Goal: Task Accomplishment & Management: Manage account settings

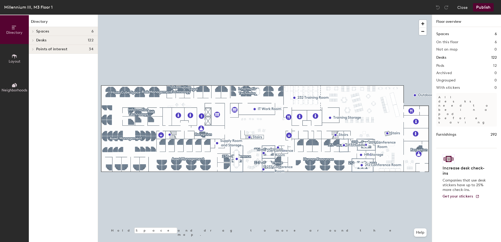
click at [32, 31] on icon at bounding box center [33, 31] width 2 height 3
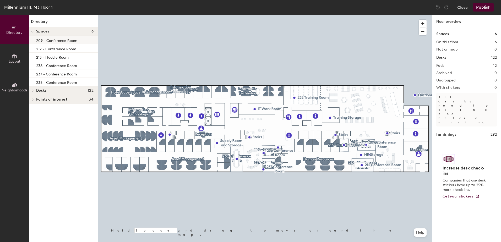
click at [63, 42] on p "209 - Conference Room" at bounding box center [56, 40] width 41 height 6
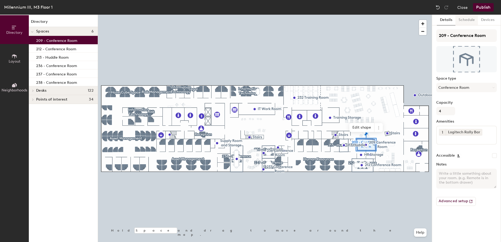
click at [467, 20] on button "Schedule" at bounding box center [466, 20] width 23 height 11
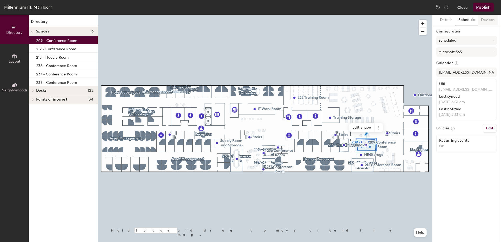
click at [485, 19] on button "Devices" at bounding box center [488, 20] width 20 height 11
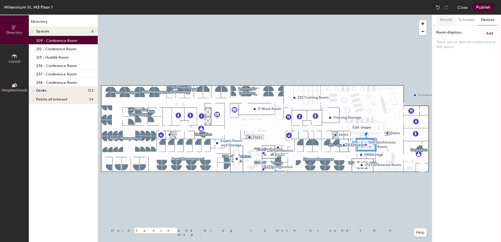
click at [447, 19] on button "Details" at bounding box center [445, 20] width 19 height 11
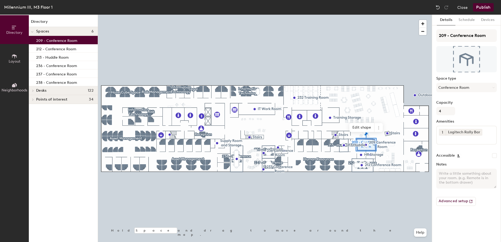
click at [13, 59] on icon at bounding box center [15, 56] width 6 height 6
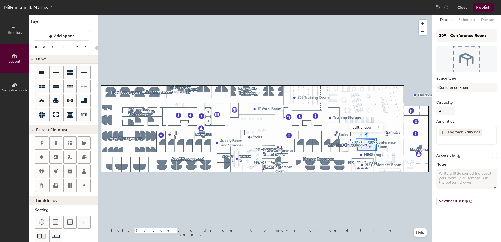
click at [12, 88] on icon at bounding box center [15, 85] width 6 height 6
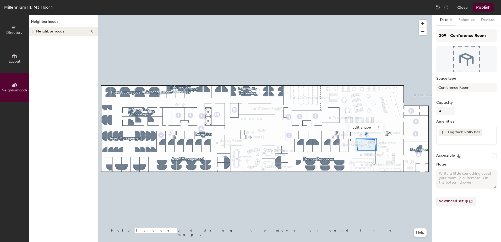
click at [460, 199] on button "Advanced setup" at bounding box center [456, 201] width 40 height 9
click at [20, 61] on button "Layout" at bounding box center [14, 58] width 29 height 29
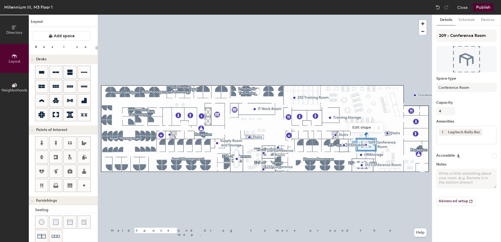
click at [10, 25] on button "Directory" at bounding box center [14, 29] width 29 height 29
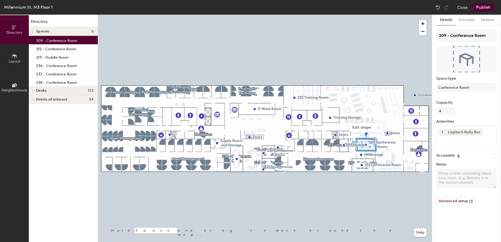
click at [33, 90] on icon at bounding box center [33, 90] width 2 height 3
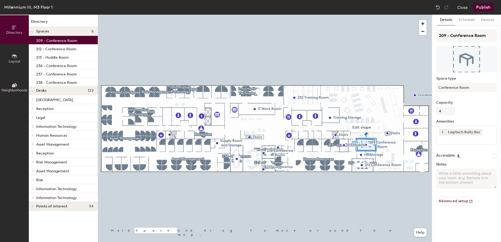
click at [31, 91] on icon at bounding box center [32, 91] width 3 height 2
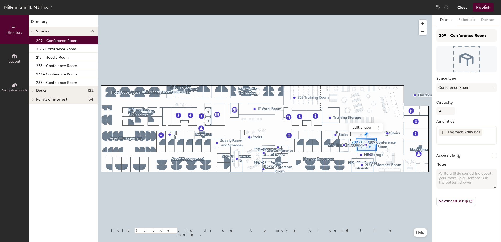
click at [462, 7] on button "Close" at bounding box center [462, 7] width 10 height 8
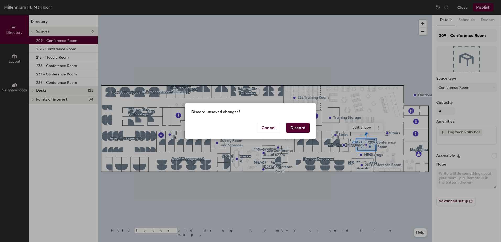
click at [295, 126] on button "Discard" at bounding box center [298, 128] width 24 height 10
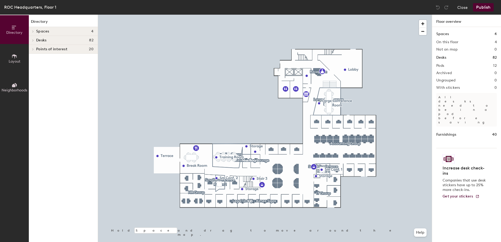
click at [32, 30] on icon at bounding box center [33, 31] width 2 height 3
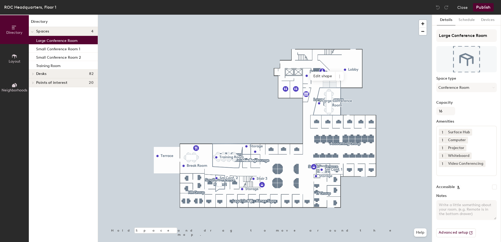
click at [61, 41] on p "Large Conference Room" at bounding box center [56, 40] width 41 height 6
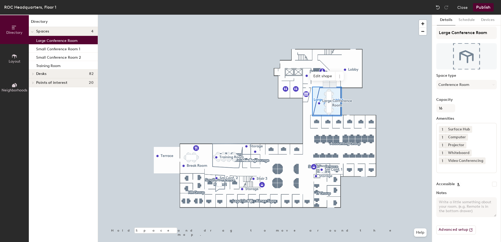
scroll to position [4, 0]
click at [469, 20] on button "Schedule" at bounding box center [466, 20] width 23 height 11
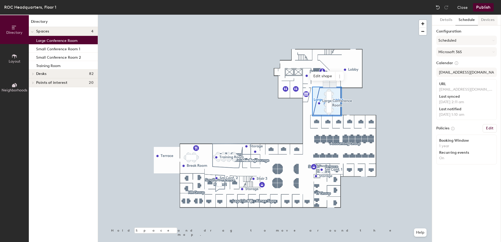
scroll to position [0, 0]
click at [489, 20] on button "Devices" at bounding box center [488, 20] width 20 height 11
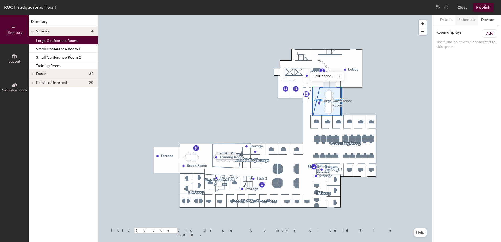
click at [464, 19] on button "Schedule" at bounding box center [466, 20] width 23 height 11
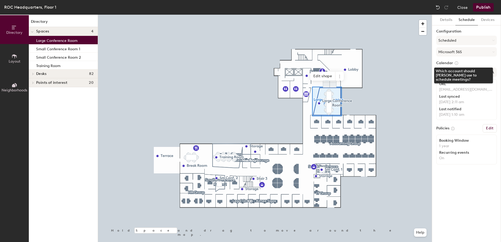
click at [455, 62] on icon at bounding box center [455, 63] width 3 height 3
click at [482, 72] on input "[EMAIL_ADDRESS][DOMAIN_NAME]" at bounding box center [466, 72] width 60 height 9
click at [493, 52] on icon at bounding box center [493, 52] width 2 height 2
click at [459, 73] on div "Microsoft 365" at bounding box center [466, 73] width 60 height 8
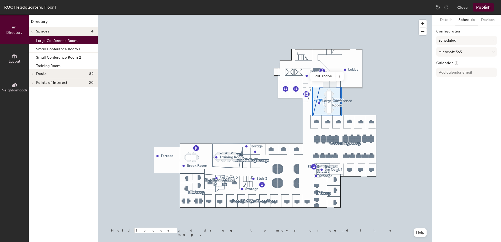
click at [486, 8] on button "Publish" at bounding box center [483, 7] width 21 height 8
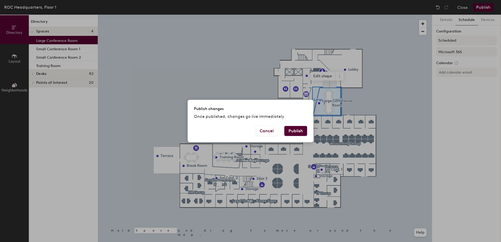
click at [297, 130] on button "Publish" at bounding box center [295, 131] width 23 height 10
